Goal: Check status: Check status

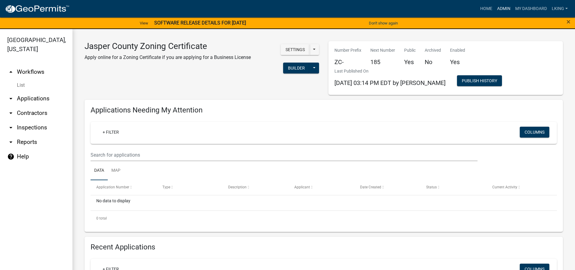
click at [500, 6] on link "Admin" at bounding box center [504, 8] width 18 height 11
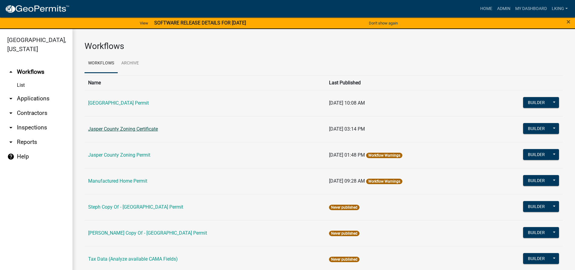
click at [114, 131] on link "Jasper County Zoning Certificate" at bounding box center [123, 129] width 70 height 6
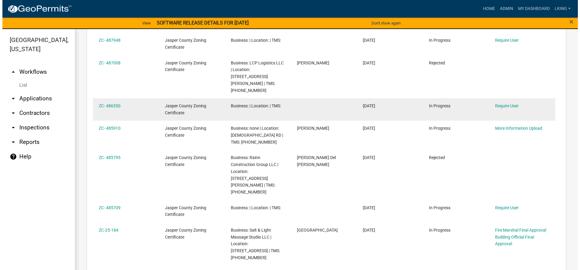
scroll to position [332, 0]
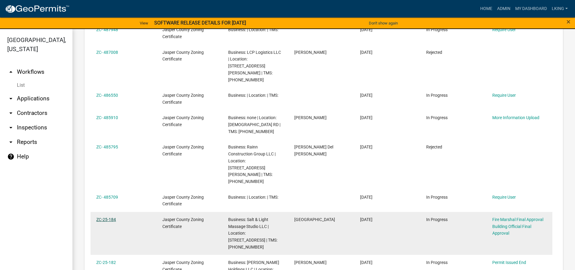
click at [104, 217] on link "ZC-25-184" at bounding box center [106, 219] width 20 height 5
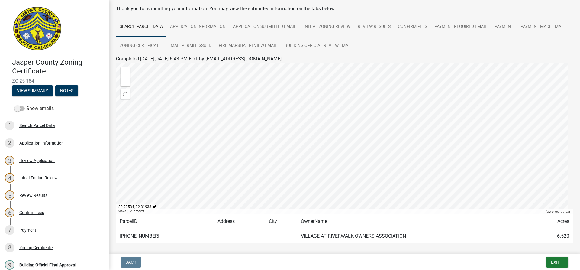
scroll to position [56, 0]
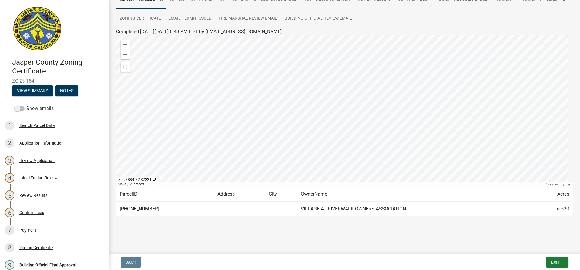
click at [281, 13] on link "Fire Marshal Review Email" at bounding box center [248, 18] width 66 height 19
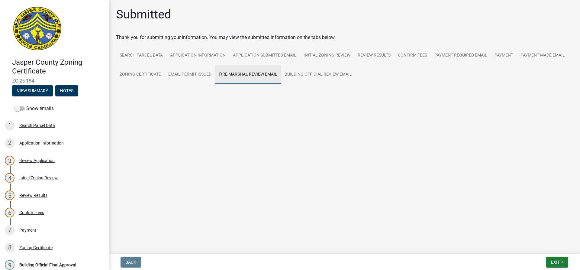
scroll to position [0, 0]
